Goal: Communication & Community: Answer question/provide support

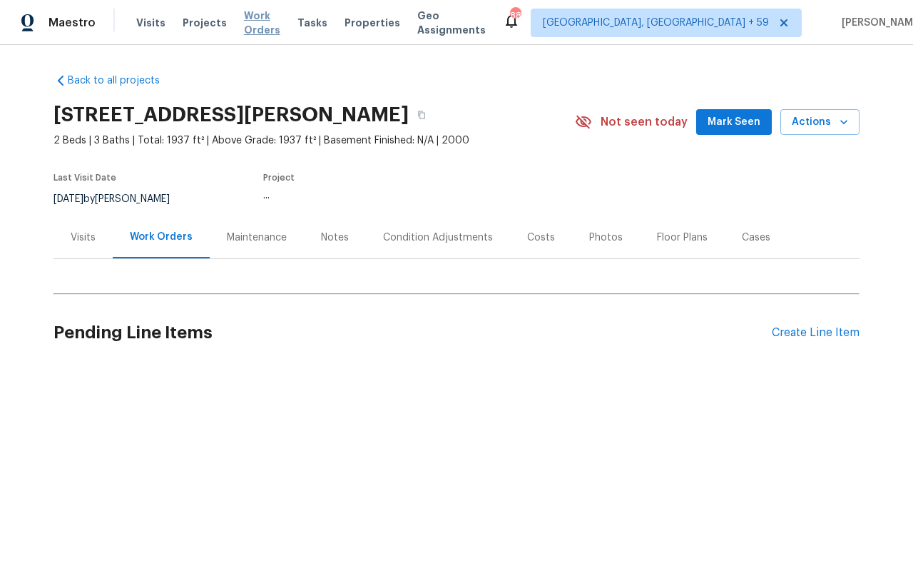
click at [275, 27] on span "Work Orders" at bounding box center [262, 23] width 36 height 29
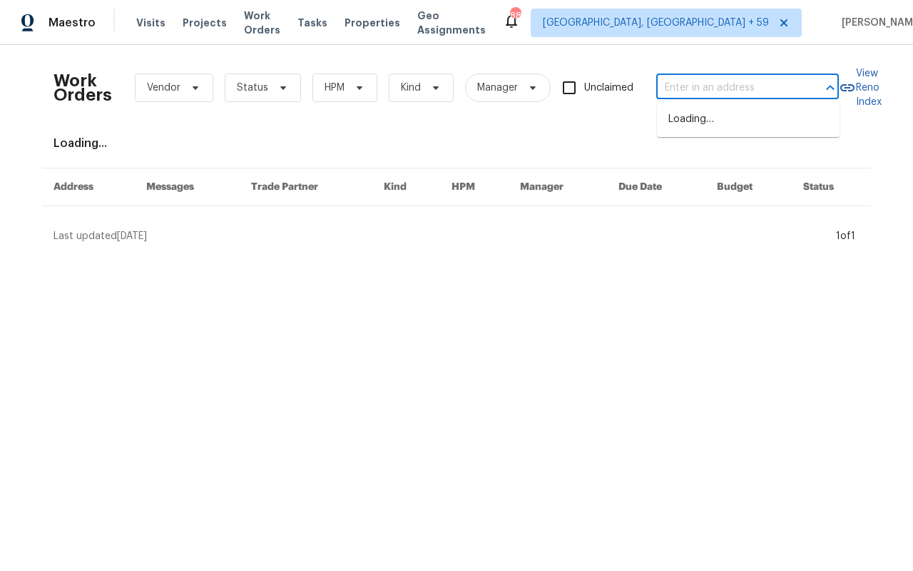
click at [701, 82] on input "text" at bounding box center [727, 88] width 143 height 22
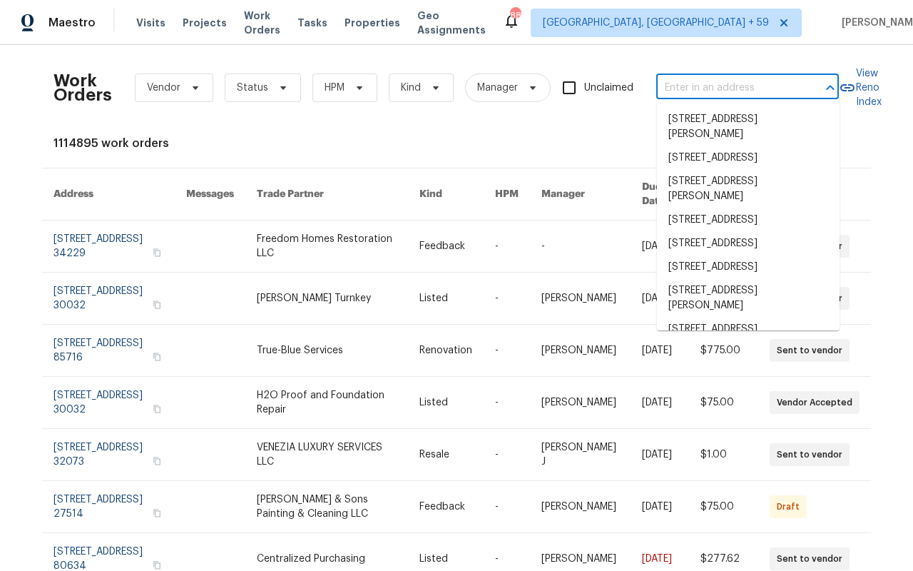
paste input "[STREET_ADDRESS]"
type input "[STREET_ADDRESS]"
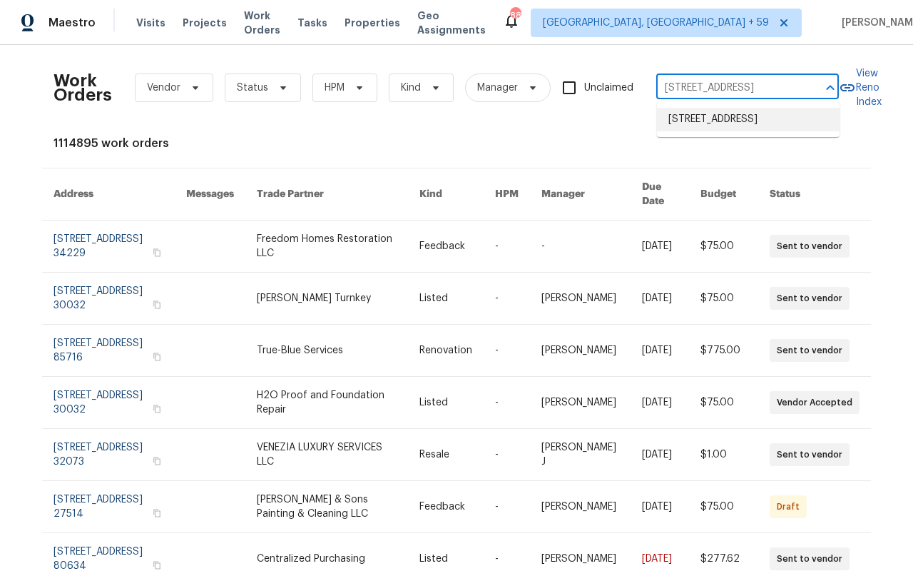
click at [706, 131] on li "[STREET_ADDRESS]" at bounding box center [748, 120] width 183 height 24
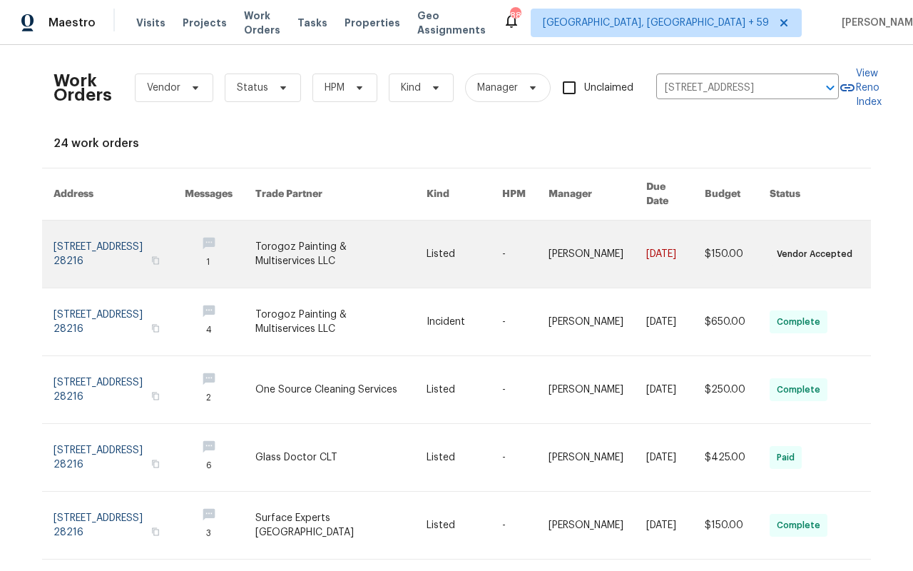
click at [57, 225] on link at bounding box center [119, 253] width 131 height 67
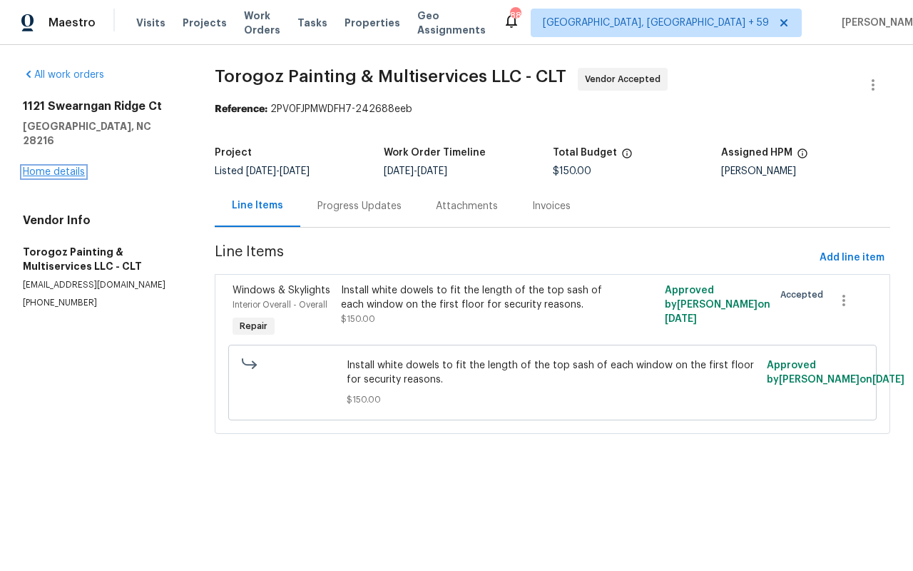
click at [49, 167] on link "Home details" at bounding box center [54, 172] width 62 height 10
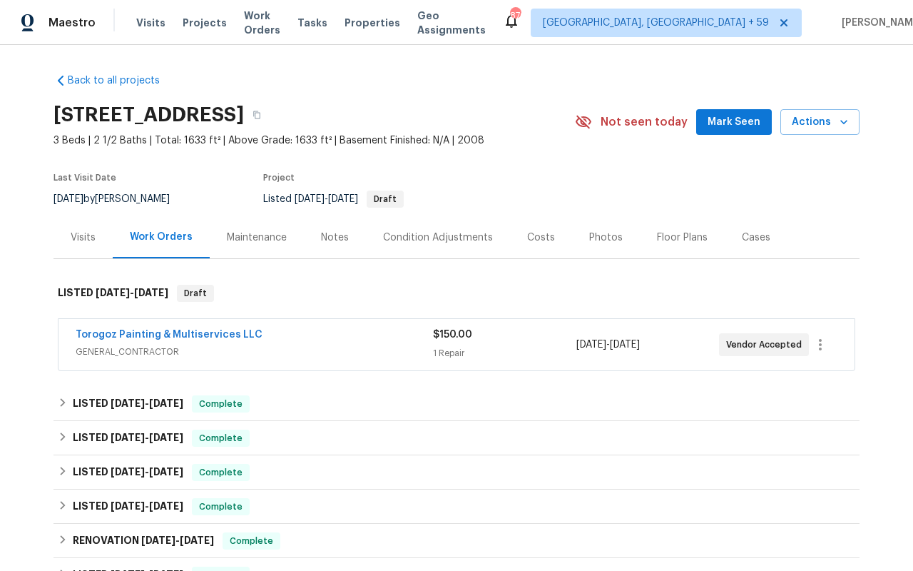
click at [357, 345] on span "GENERAL_CONTRACTOR" at bounding box center [254, 352] width 357 height 14
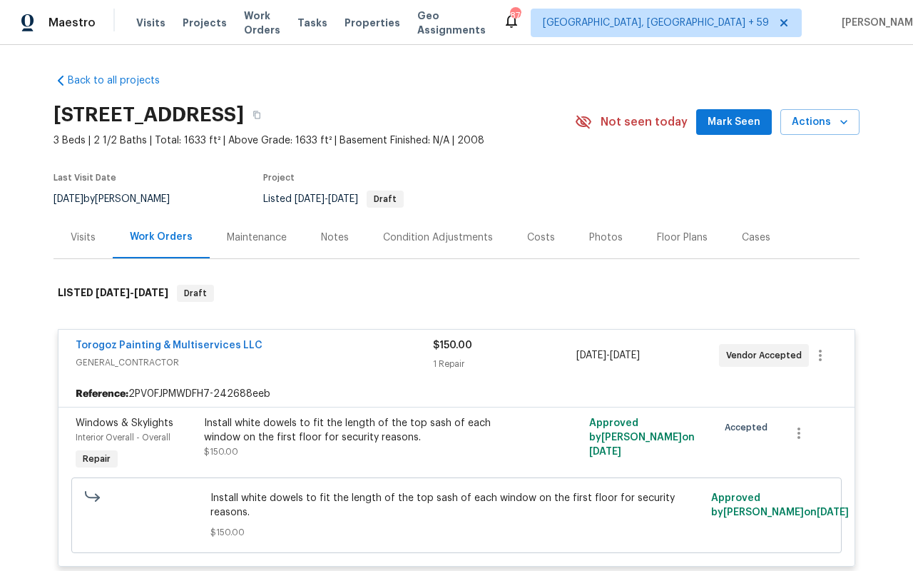
click at [278, 244] on div "Maintenance" at bounding box center [257, 237] width 60 height 14
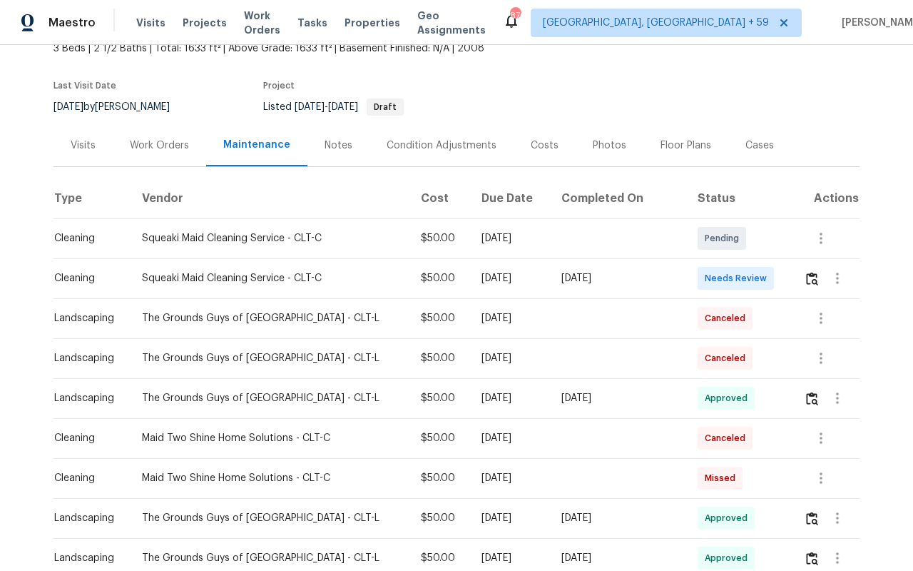
scroll to position [93, 0]
click at [804, 273] on div at bounding box center [831, 277] width 55 height 34
click at [812, 273] on img "button" at bounding box center [812, 278] width 12 height 14
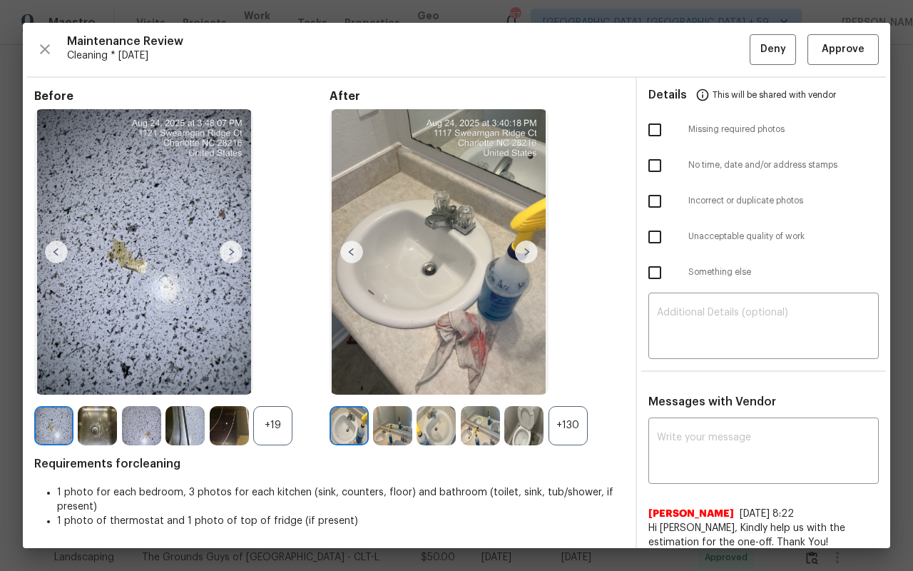
click at [238, 254] on img at bounding box center [231, 251] width 23 height 23
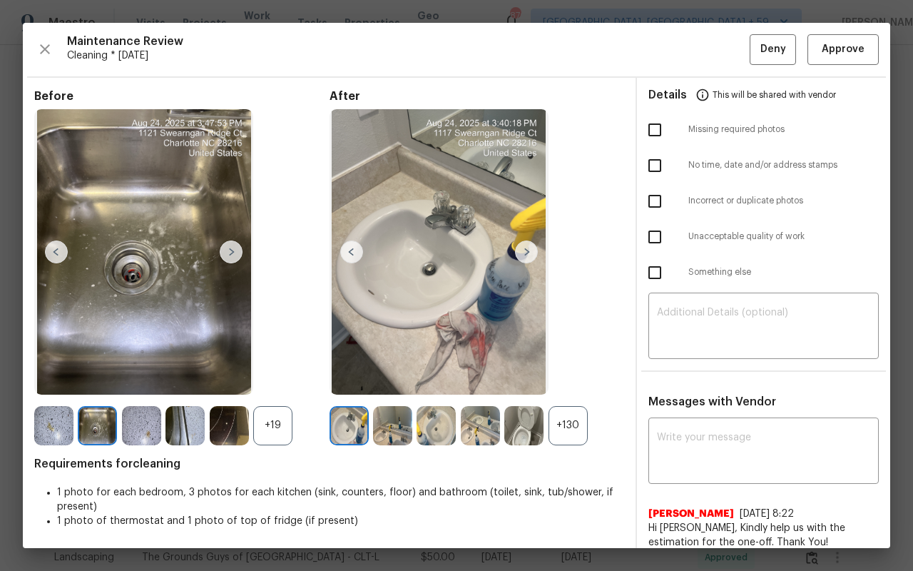
click at [238, 254] on img at bounding box center [231, 251] width 23 height 23
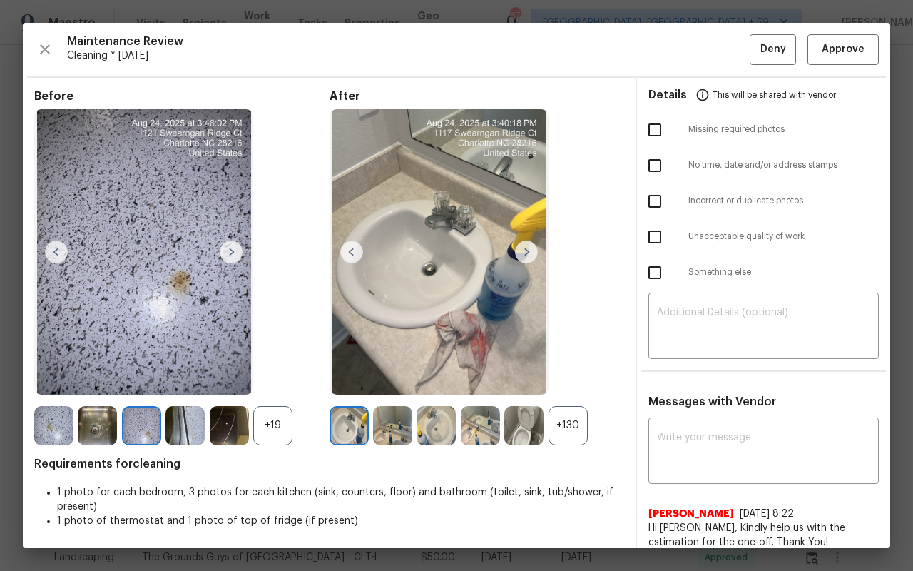
click at [238, 254] on img at bounding box center [231, 251] width 23 height 23
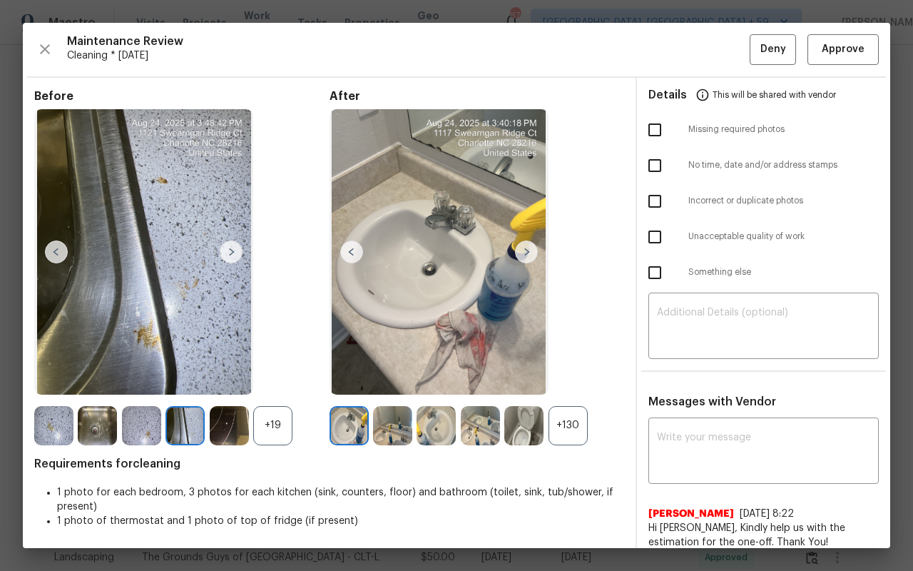
click at [238, 255] on img at bounding box center [231, 251] width 23 height 23
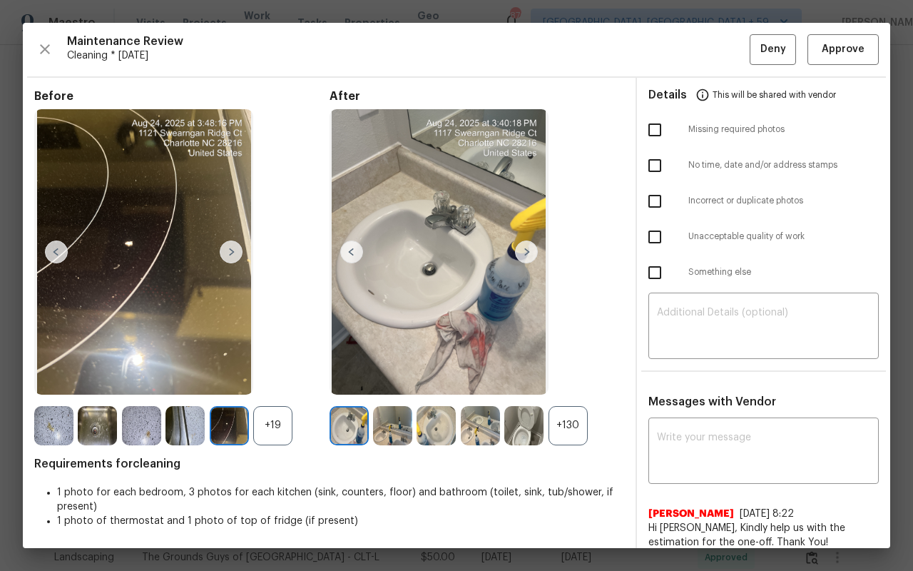
click at [238, 255] on img at bounding box center [231, 251] width 23 height 23
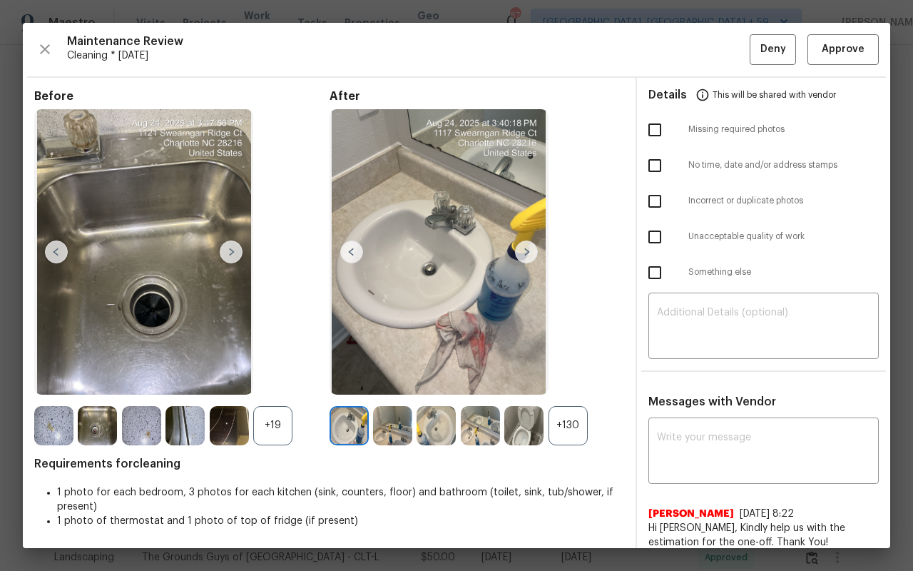
click at [233, 248] on img at bounding box center [231, 251] width 23 height 23
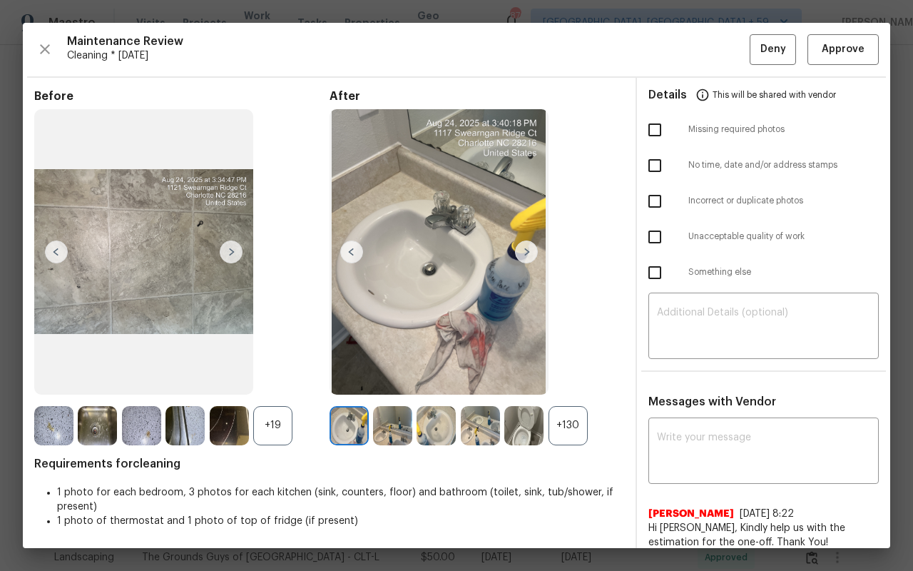
click at [233, 251] on img at bounding box center [231, 251] width 23 height 23
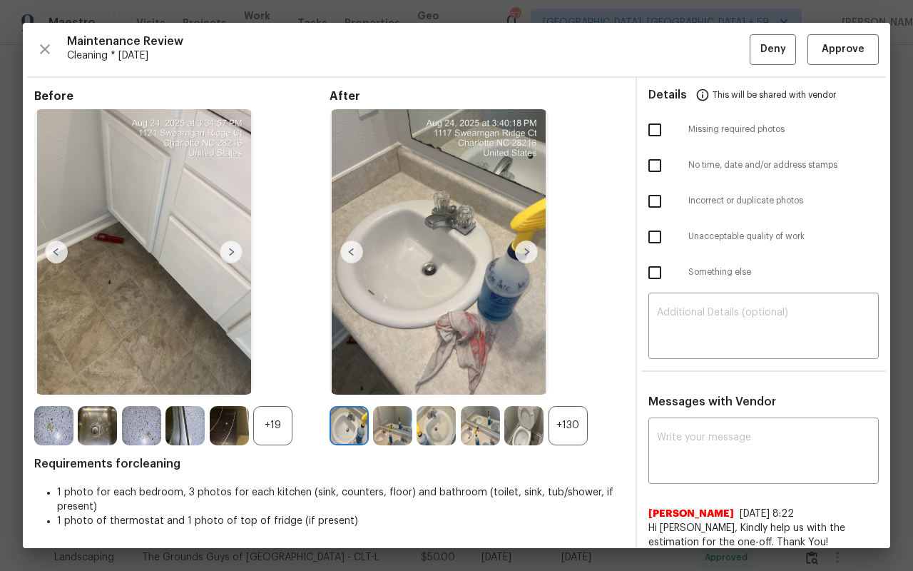
click at [233, 251] on img at bounding box center [231, 251] width 23 height 23
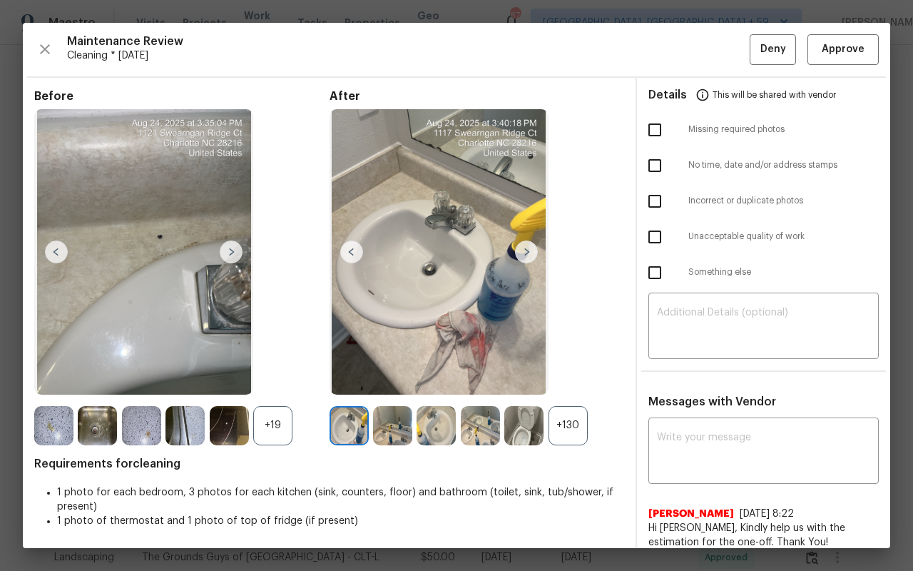
click at [233, 251] on img at bounding box center [231, 251] width 23 height 23
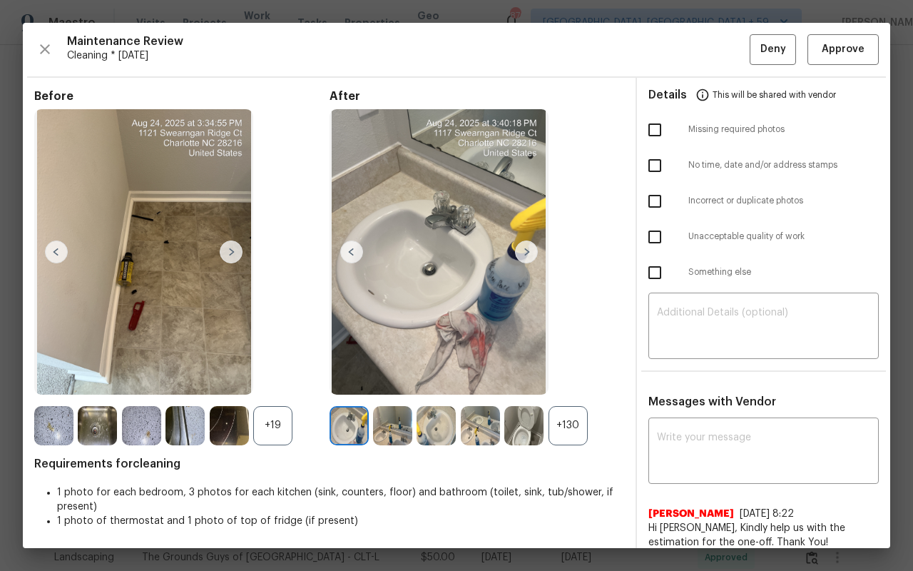
click at [239, 420] on img at bounding box center [229, 425] width 39 height 39
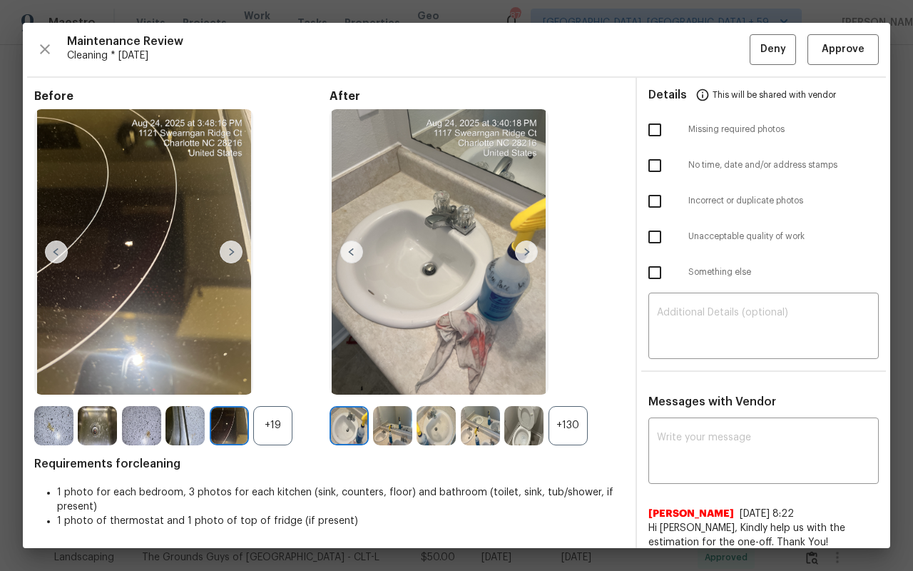
click at [238, 245] on img at bounding box center [231, 251] width 23 height 23
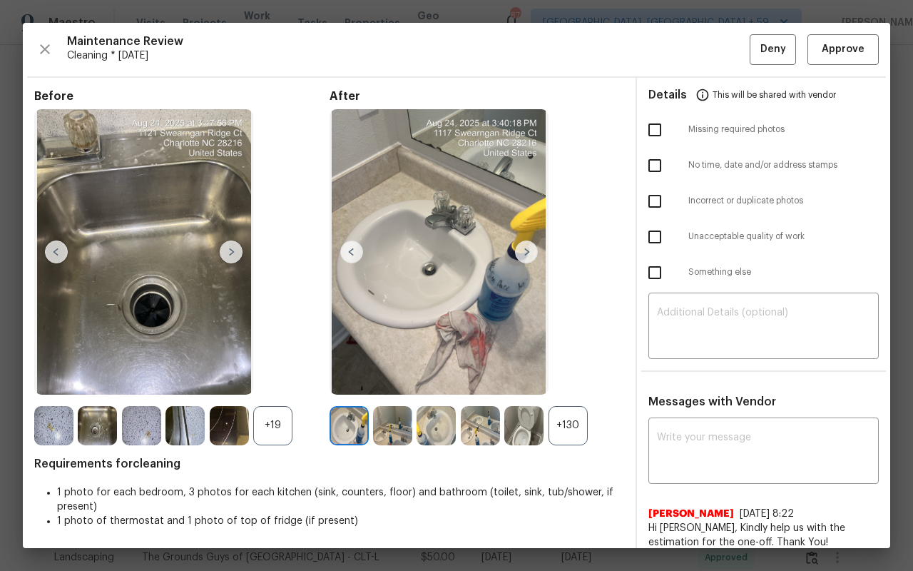
click at [279, 433] on div "+19" at bounding box center [272, 425] width 39 height 39
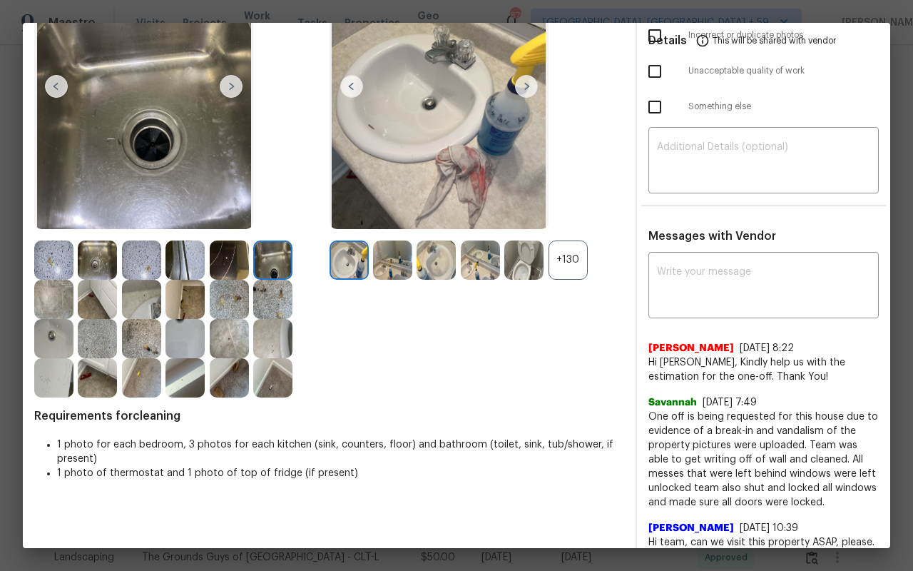
scroll to position [178, 0]
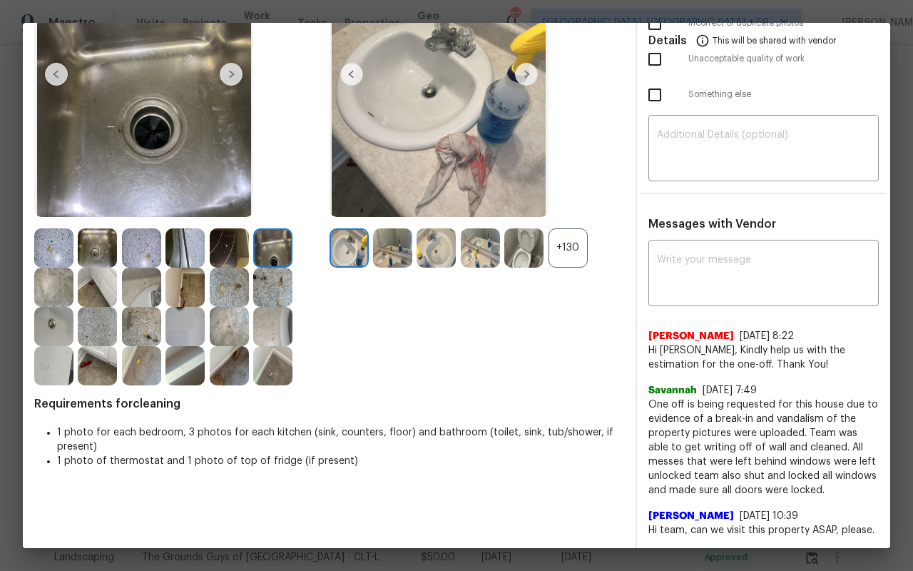
click at [151, 379] on img at bounding box center [141, 365] width 39 height 39
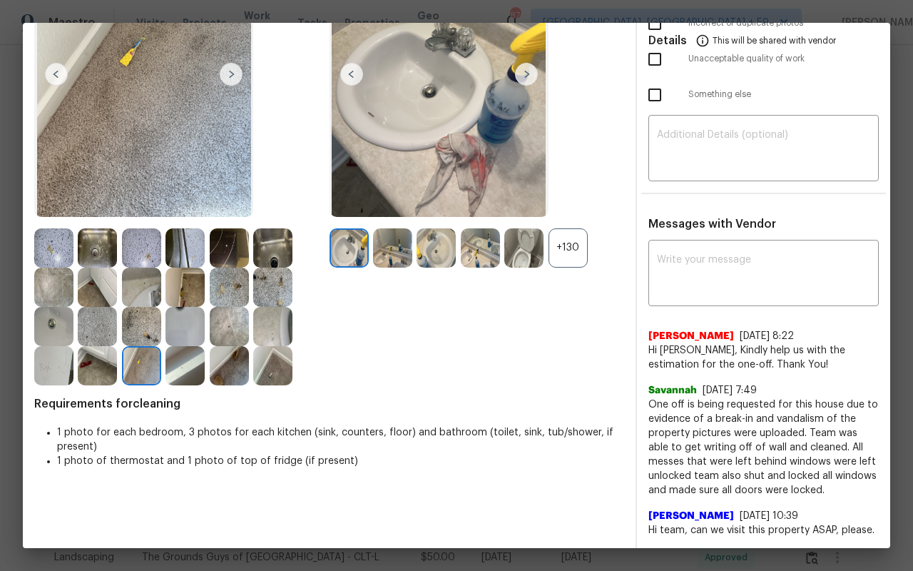
click at [180, 372] on img at bounding box center [185, 365] width 39 height 39
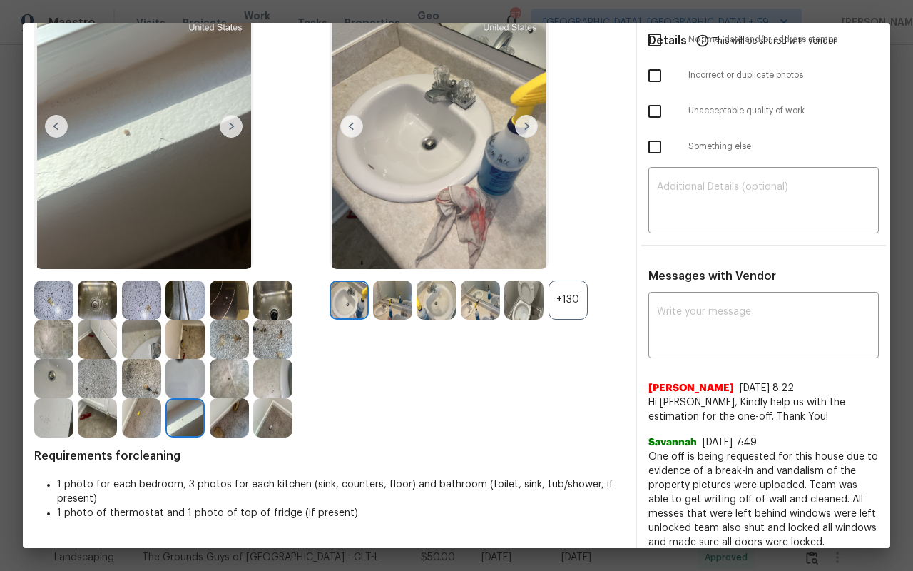
scroll to position [116, 0]
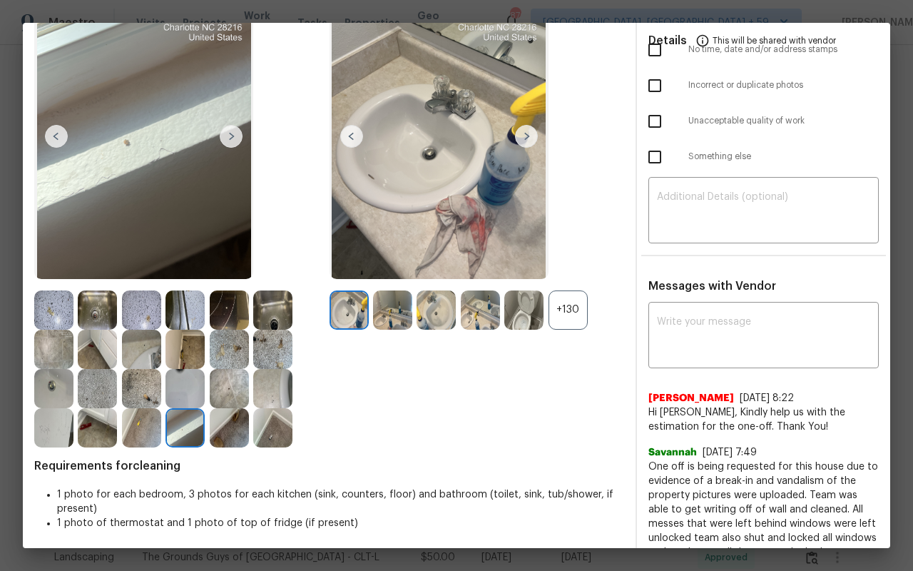
click at [230, 444] on img at bounding box center [229, 427] width 39 height 39
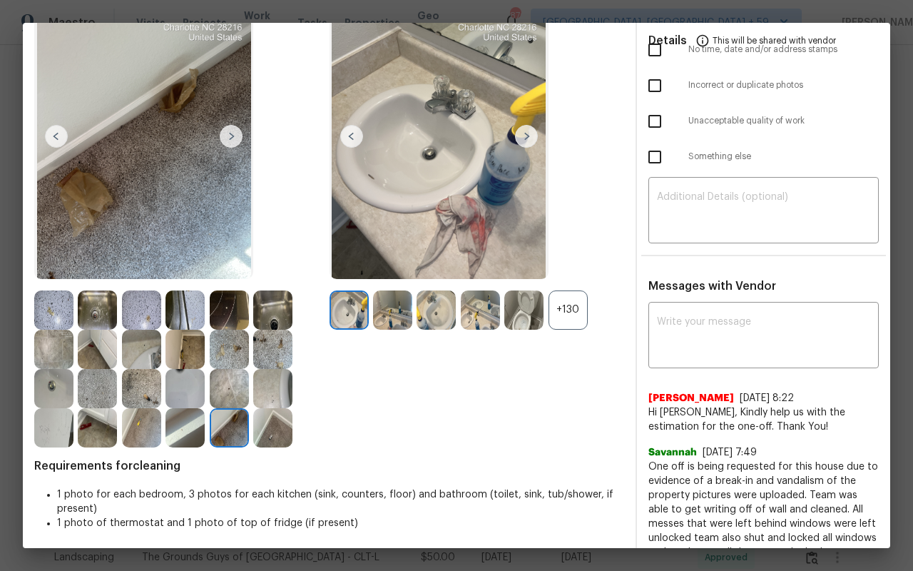
click at [284, 435] on img at bounding box center [272, 427] width 39 height 39
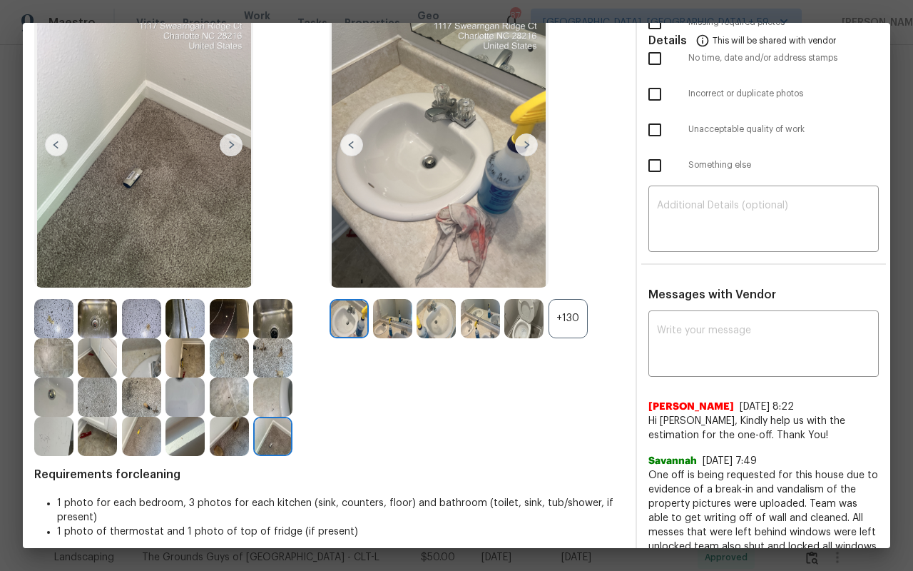
scroll to position [0, 0]
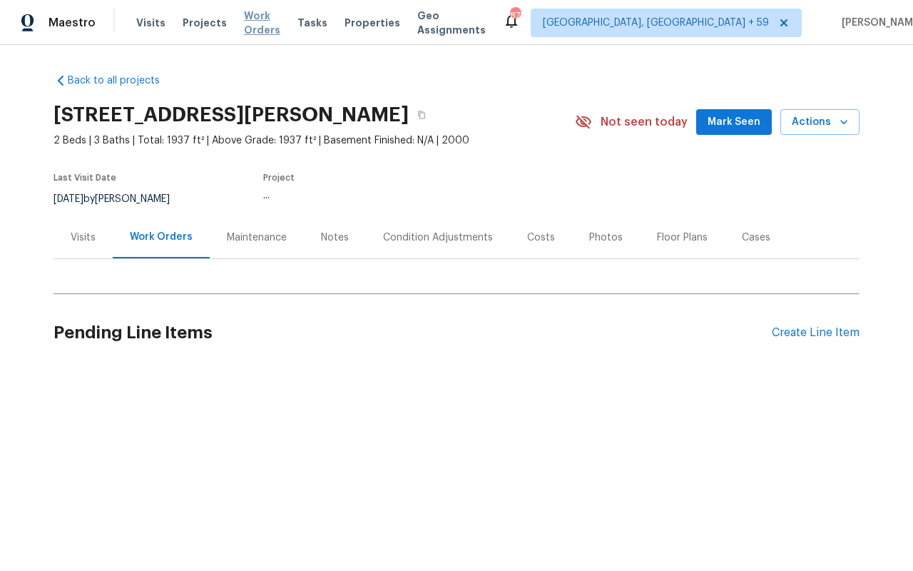
click at [265, 21] on span "Work Orders" at bounding box center [262, 23] width 36 height 29
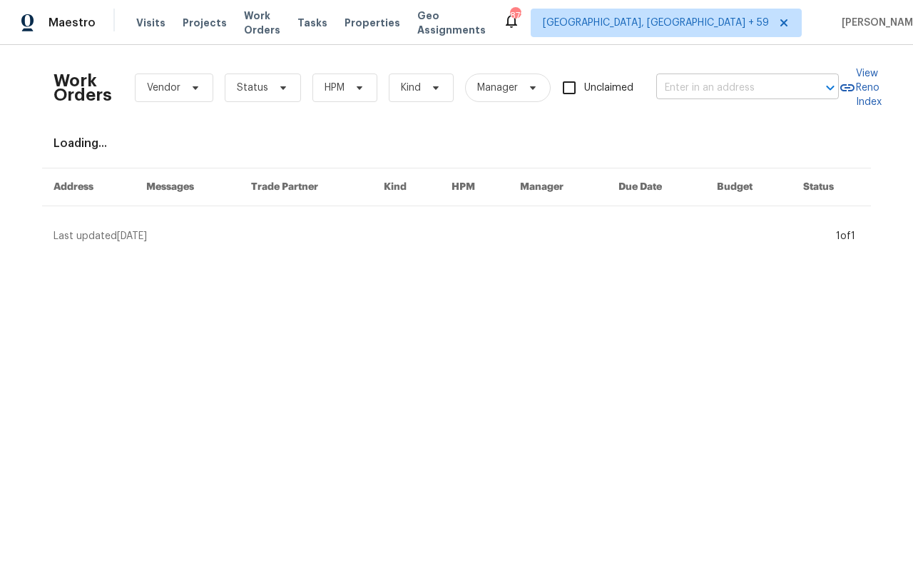
click at [693, 89] on input "text" at bounding box center [727, 88] width 143 height 22
paste input "10411 Walden Way, San Diego, CA 92126"
type input "10411 Walden Way, San Diego, CA 92126"
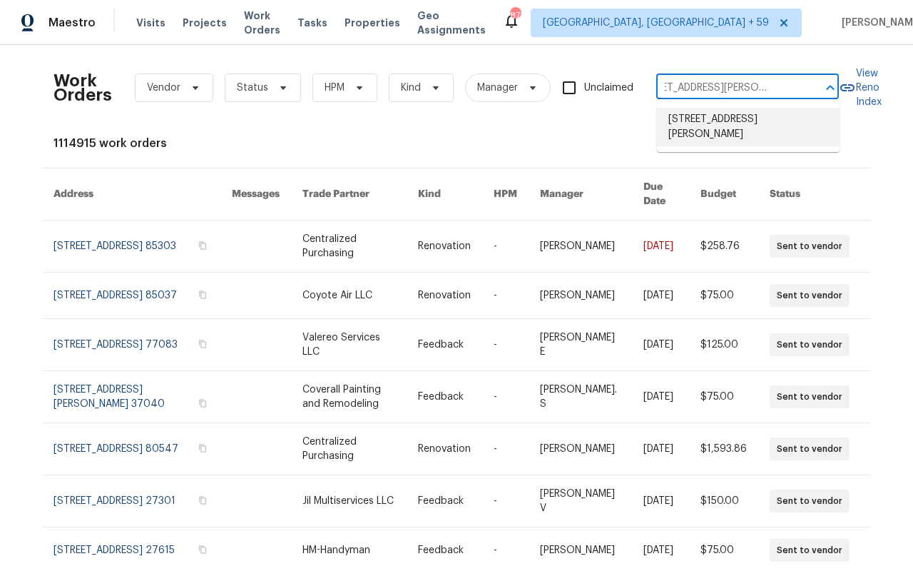
click at [706, 128] on li "10411 Walden Way, San Diego, CA 92126" at bounding box center [748, 127] width 183 height 39
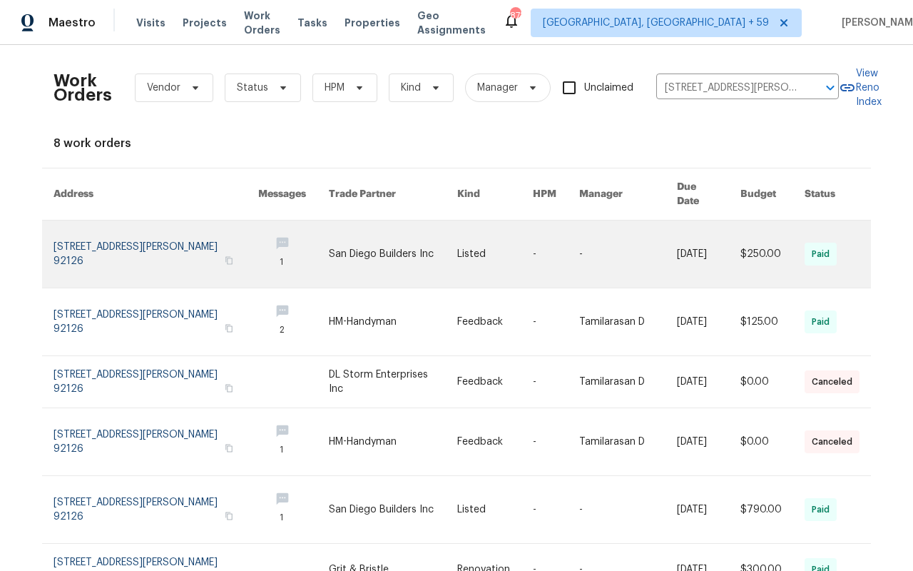
click at [106, 228] on link at bounding box center [156, 253] width 205 height 67
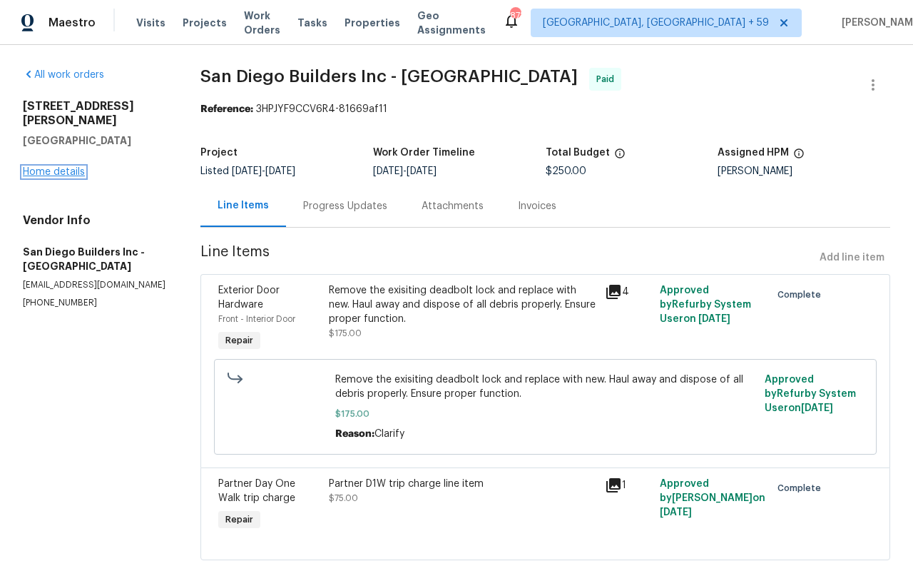
click at [33, 167] on link "Home details" at bounding box center [54, 172] width 62 height 10
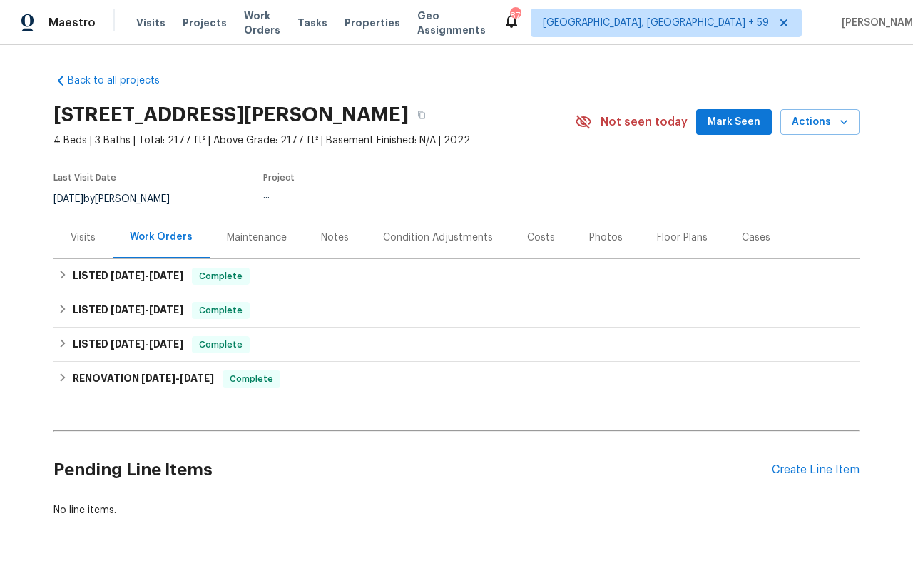
click at [88, 239] on div "Visits" at bounding box center [83, 237] width 25 height 14
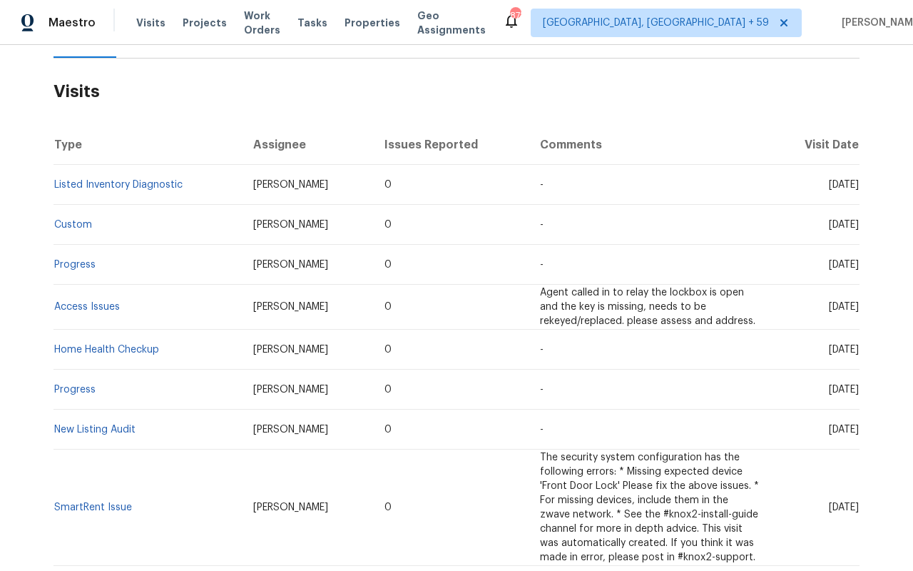
scroll to position [197, 0]
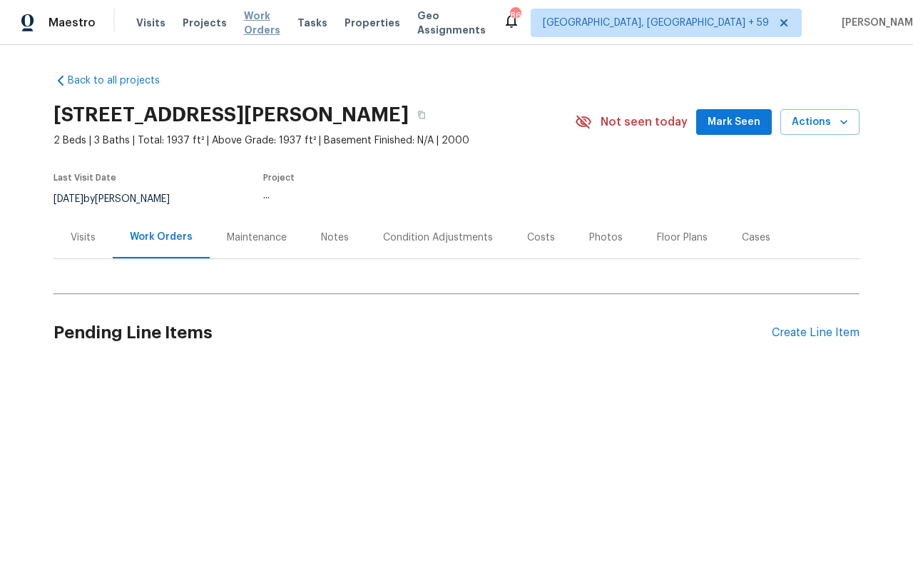
click at [270, 28] on span "Work Orders" at bounding box center [262, 23] width 36 height 29
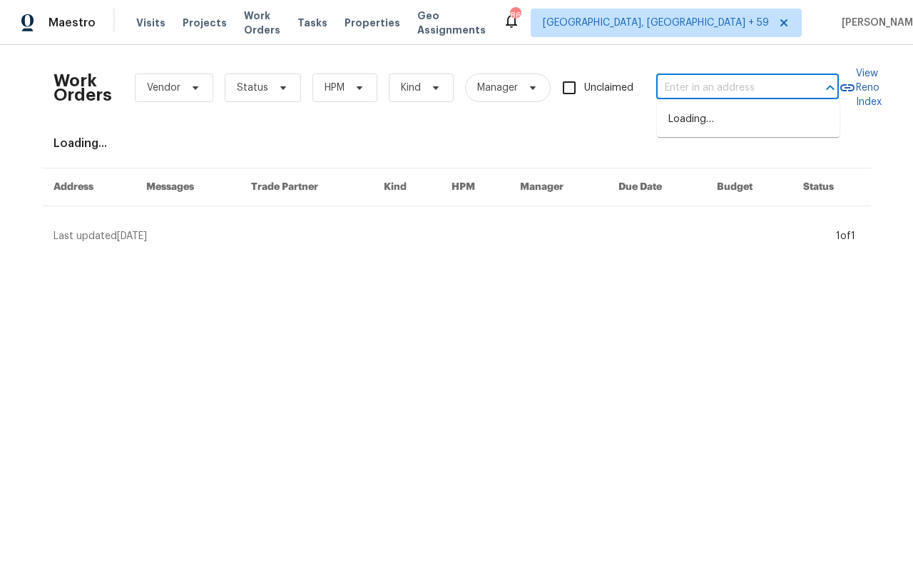
click at [693, 88] on input "text" at bounding box center [727, 88] width 143 height 22
paste input "[STREET_ADDRESS]"
type input "[STREET_ADDRESS] [STREET_ADDRESS]"
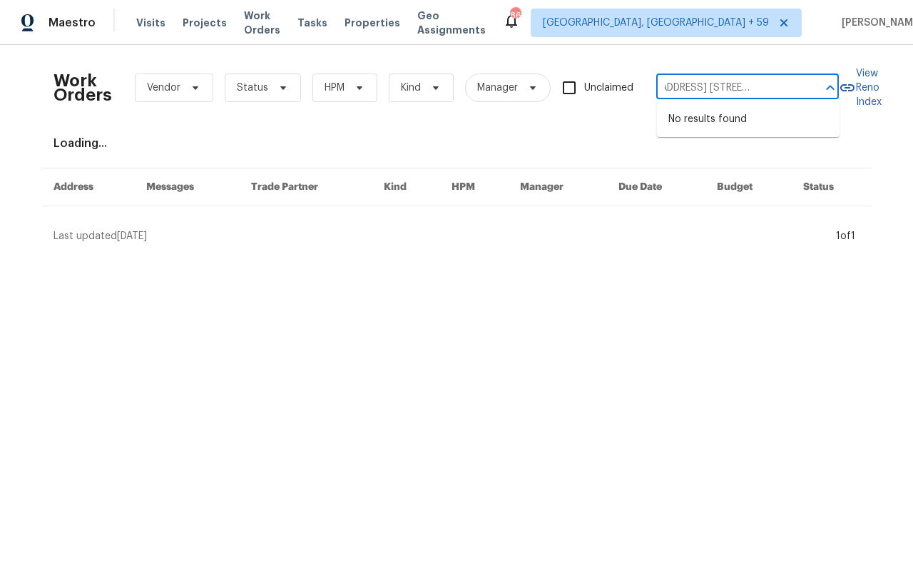
click at [698, 86] on input "[STREET_ADDRESS] [STREET_ADDRESS]" at bounding box center [727, 88] width 143 height 22
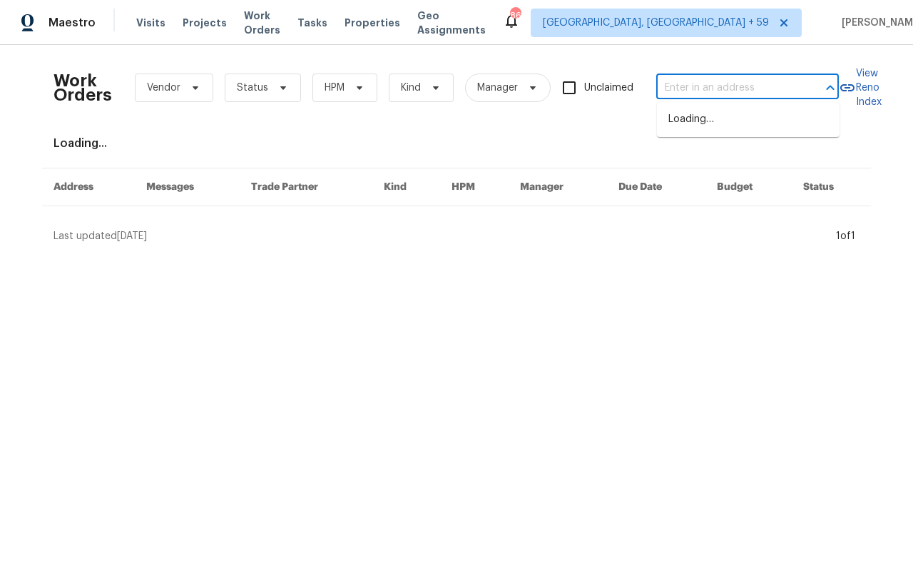
paste input "[STREET_ADDRESS]"
type input "[STREET_ADDRESS]"
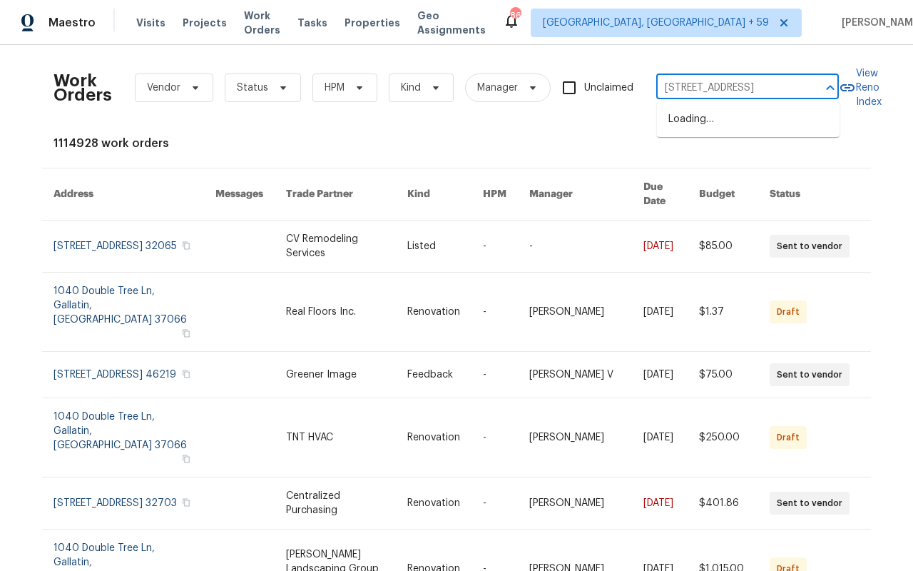
scroll to position [0, 45]
click at [682, 124] on li "[STREET_ADDRESS]" at bounding box center [748, 120] width 183 height 24
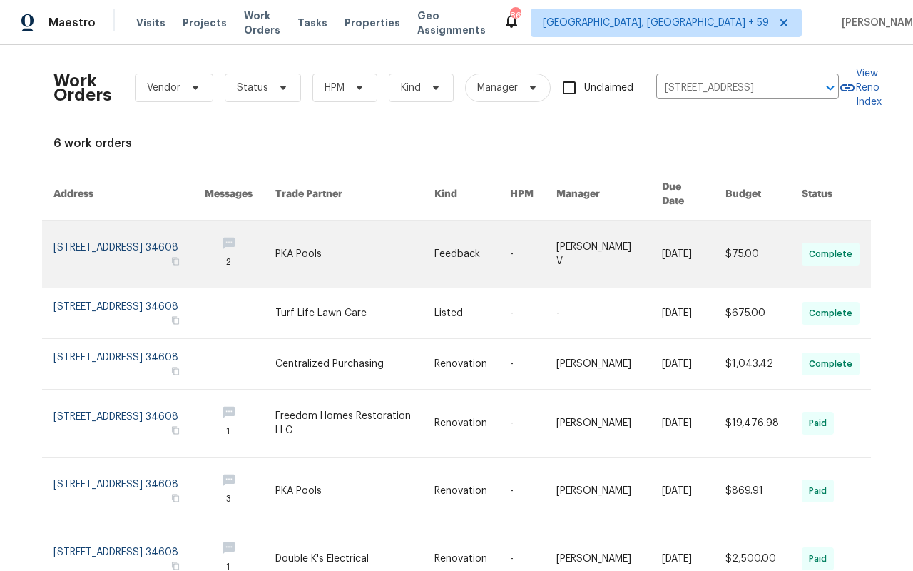
click at [100, 230] on link at bounding box center [129, 253] width 151 height 67
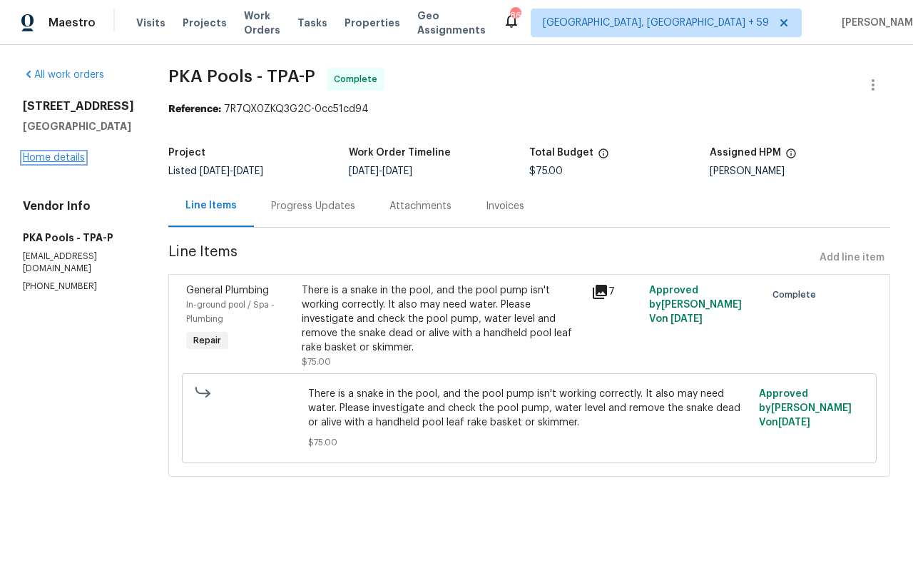
click at [47, 161] on link "Home details" at bounding box center [54, 158] width 62 height 10
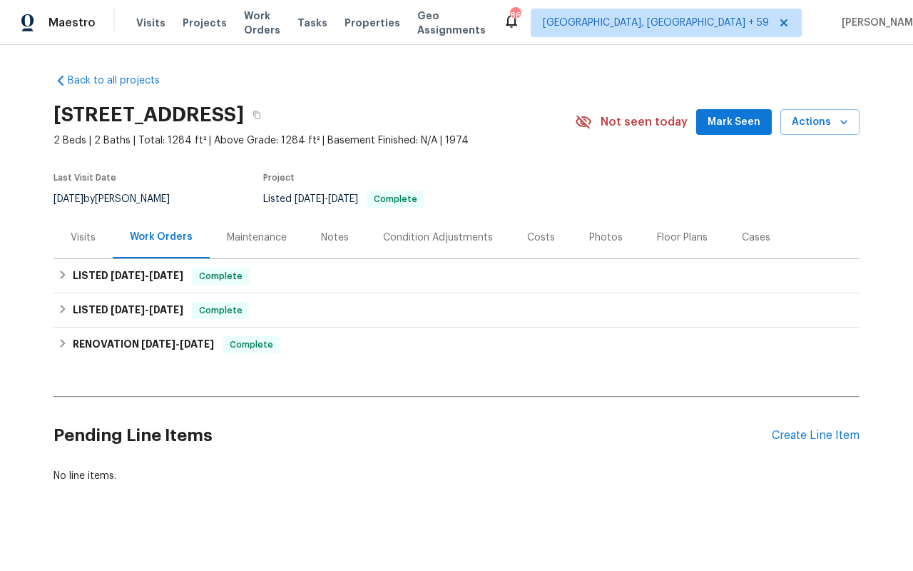
click at [278, 240] on div "Maintenance" at bounding box center [257, 237] width 60 height 14
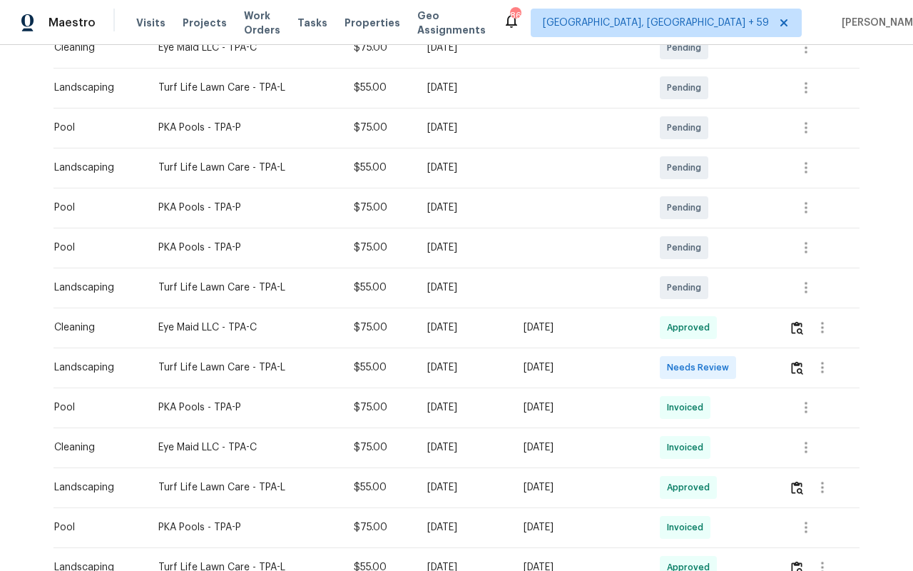
scroll to position [283, 0]
click at [798, 367] on img "button" at bounding box center [797, 367] width 12 height 14
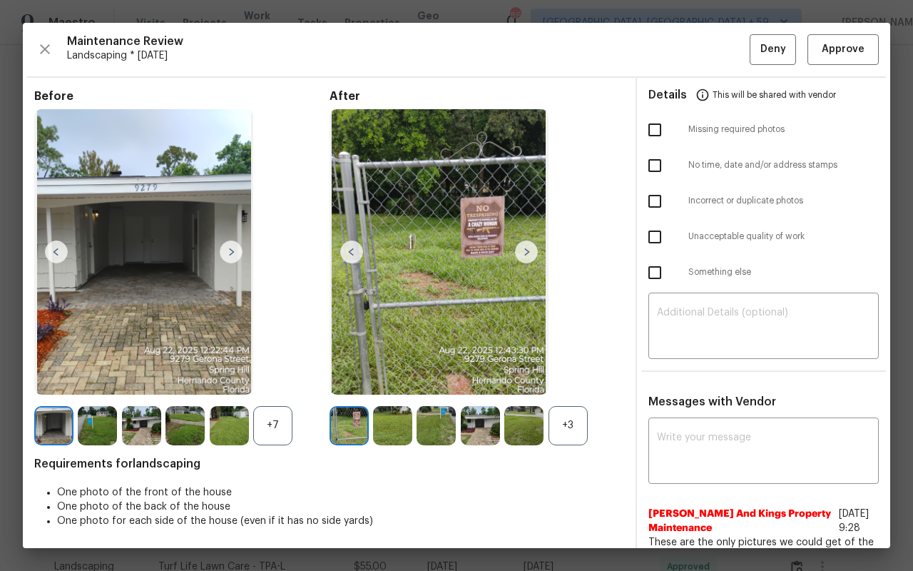
scroll to position [41, 0]
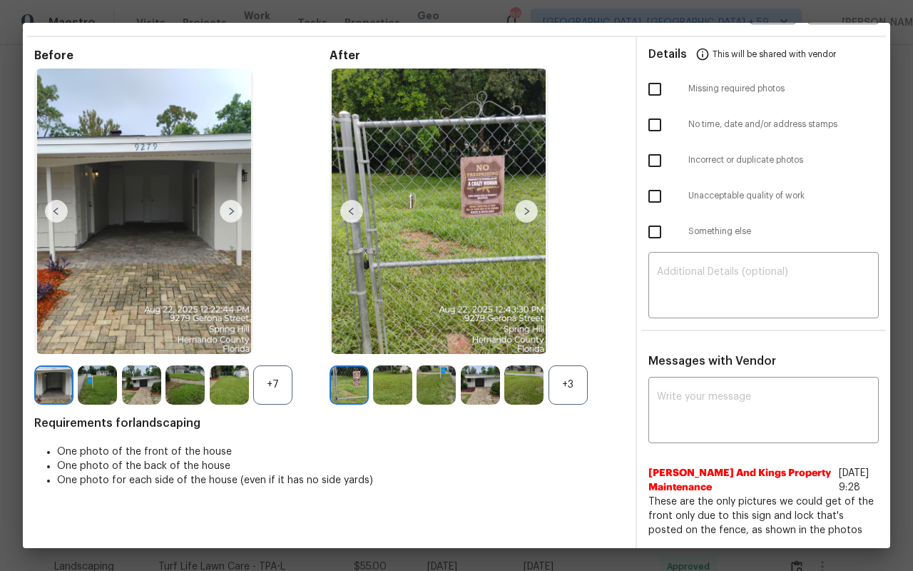
click at [763, 375] on div "Messages with Vendor x ​ [PERSON_NAME] And Kings Property Maintenance [DATE] 9:…" at bounding box center [763, 451] width 253 height 195
click at [762, 382] on div "x ​" at bounding box center [764, 411] width 230 height 63
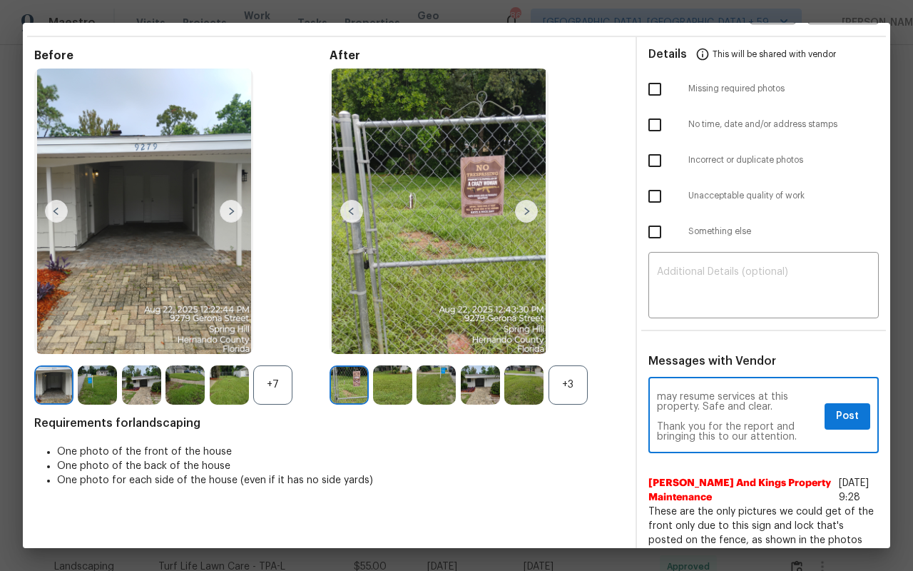
scroll to position [0, 0]
click at [714, 427] on textarea "Hello Team, The Opendoor Homes Manager dropped byand assessed. They have taken …" at bounding box center [738, 417] width 162 height 50
type textarea "Hello Team, The Opendoor Homes Manager dropped by and assessed. They have taken…"
click at [848, 422] on span "Post" at bounding box center [847, 416] width 23 height 18
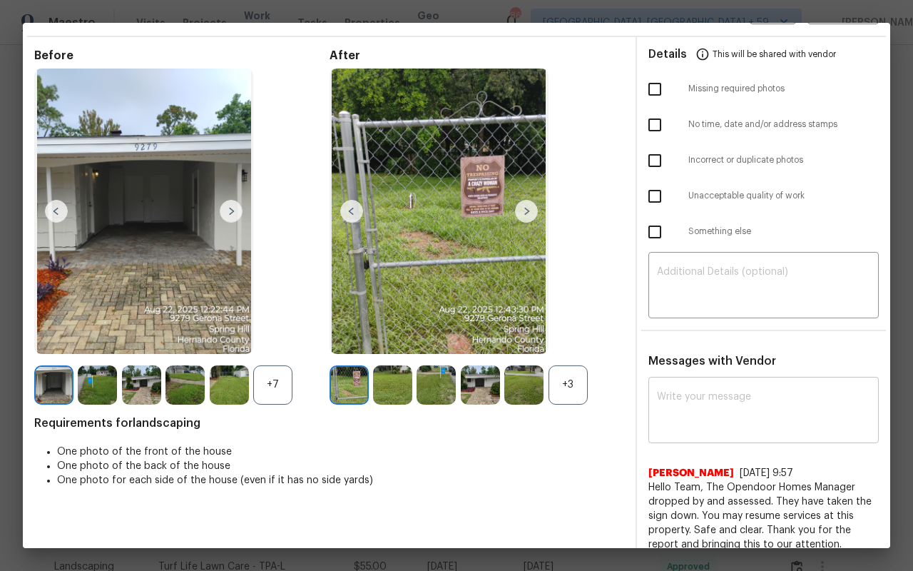
scroll to position [138, 0]
